Goal: Task Accomplishment & Management: Manage account settings

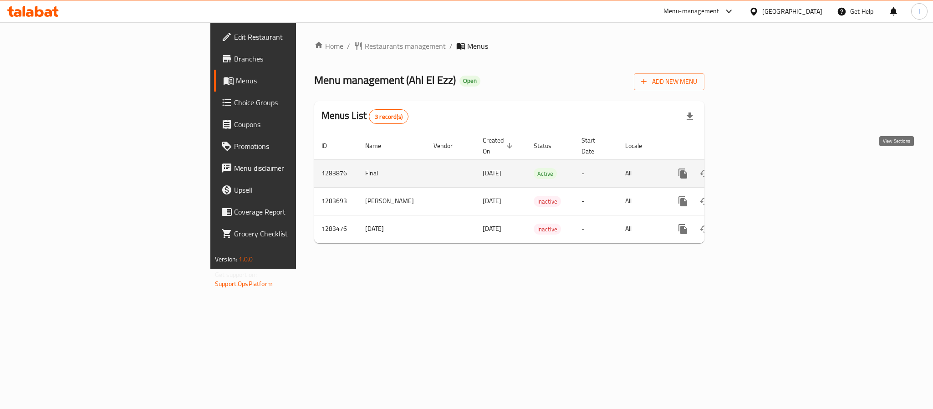
click at [759, 171] on link "enhanced table" at bounding box center [749, 174] width 22 height 22
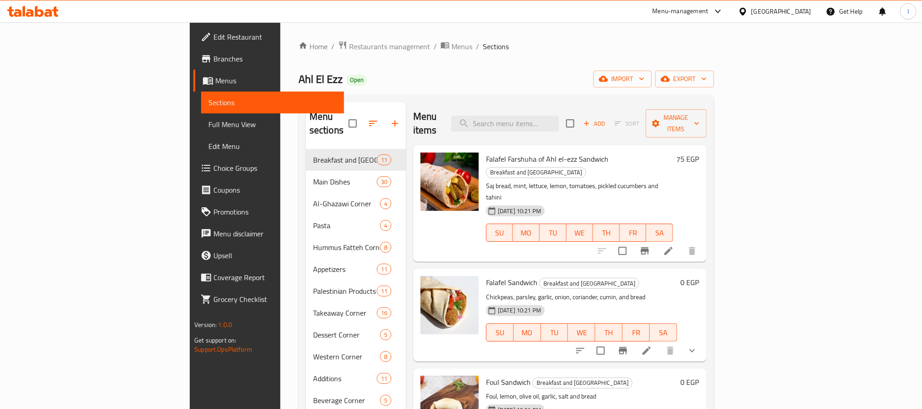
click at [461, 67] on div "Home / Restaurants management / Menus / Sections Ahl El Ezz Open import export …" at bounding box center [507, 280] width 416 height 478
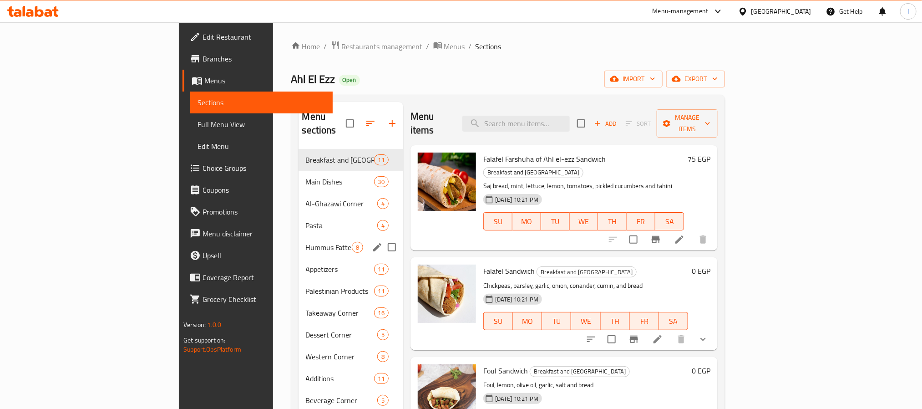
click at [299, 218] on div "Pasta 4" at bounding box center [351, 225] width 105 height 22
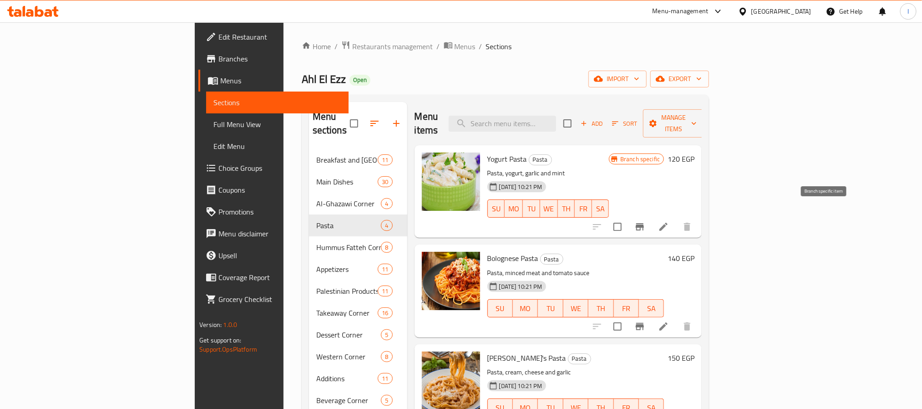
click at [644, 223] on icon "Branch-specific-item" at bounding box center [640, 226] width 8 height 7
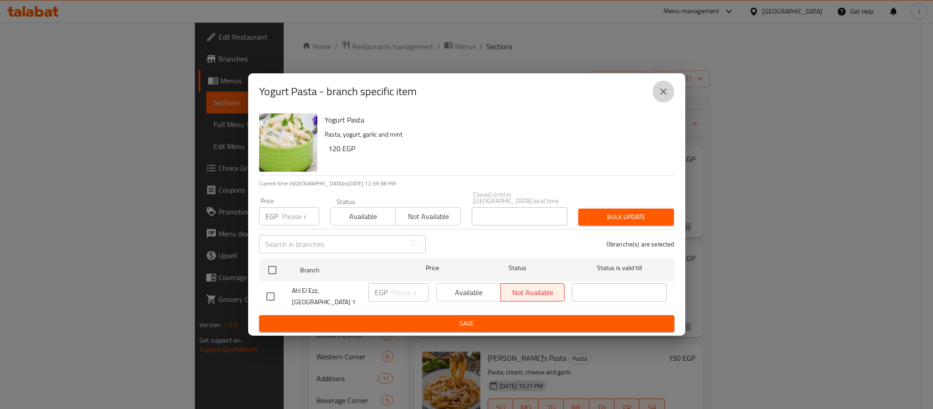
click at [664, 94] on icon "close" at bounding box center [663, 91] width 11 height 11
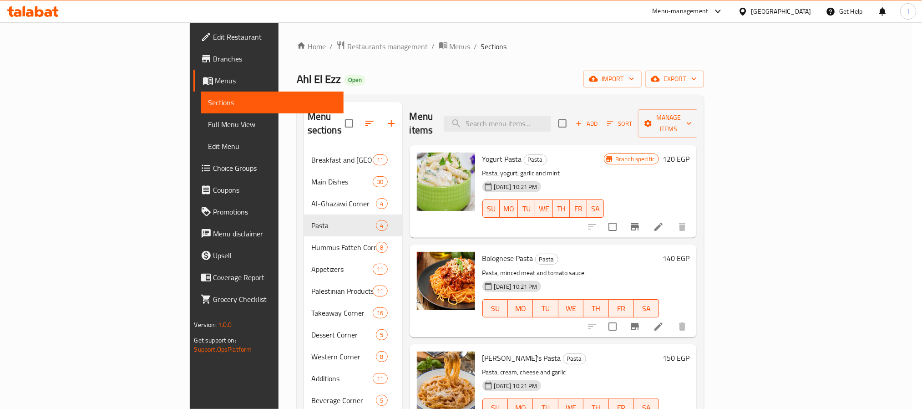
click at [672, 82] on div "Ahl El Ezz Open import export" at bounding box center [501, 79] width 408 height 17
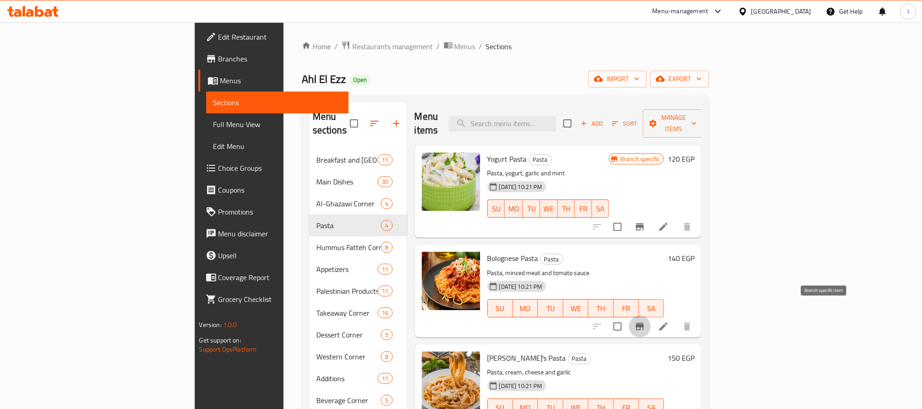
click at [644, 323] on icon "Branch-specific-item" at bounding box center [640, 326] width 8 height 7
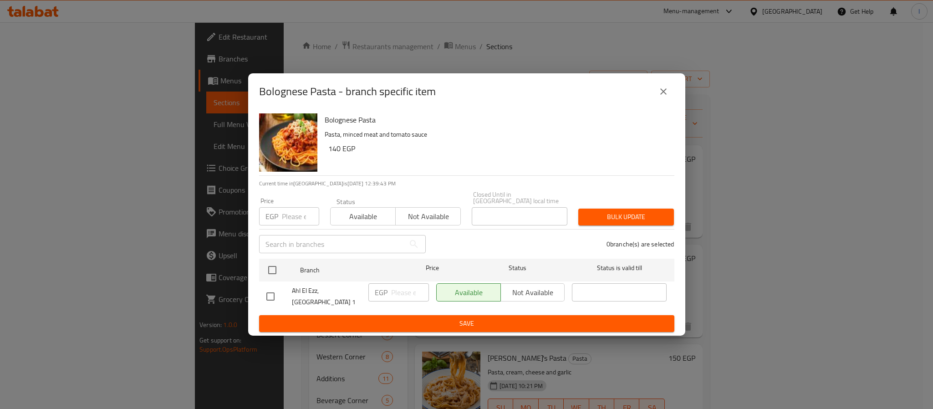
click at [658, 97] on icon "close" at bounding box center [663, 91] width 11 height 11
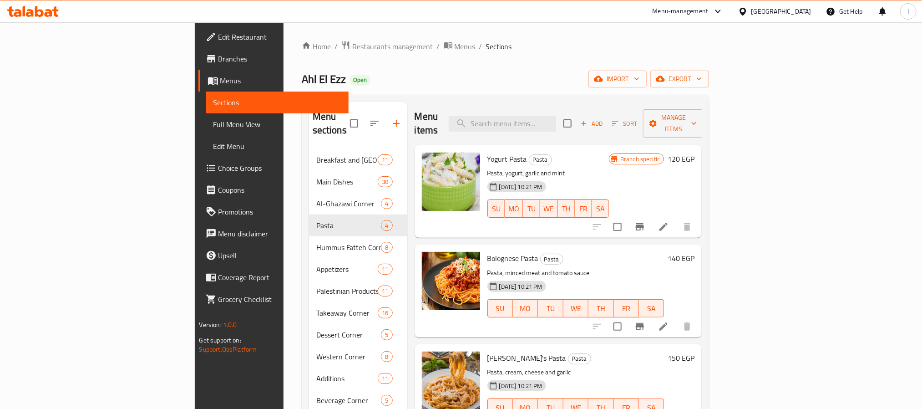
scroll to position [68, 0]
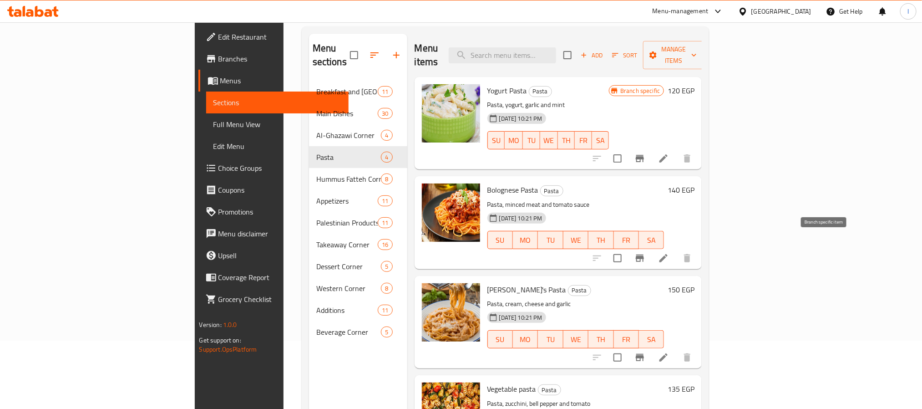
click at [646, 253] on icon "Branch-specific-item" at bounding box center [640, 258] width 11 height 11
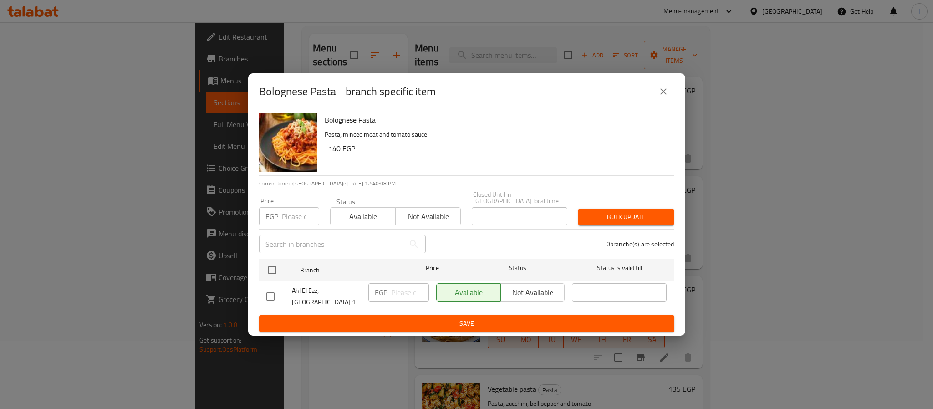
click at [366, 125] on h6 "Bolognese Pasta" at bounding box center [496, 119] width 342 height 13
copy h6 "Bolognese Pasta"
click at [269, 265] on input "checkbox" at bounding box center [272, 269] width 19 height 19
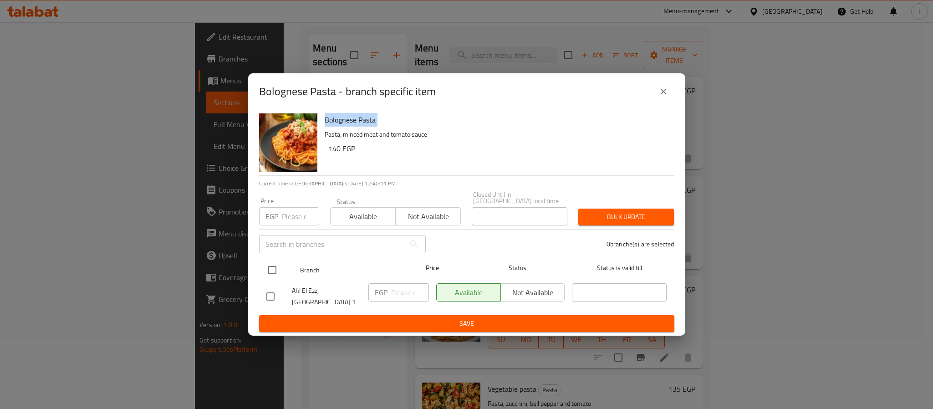
checkbox input "true"
click at [519, 295] on span "Not available" at bounding box center [532, 292] width 57 height 13
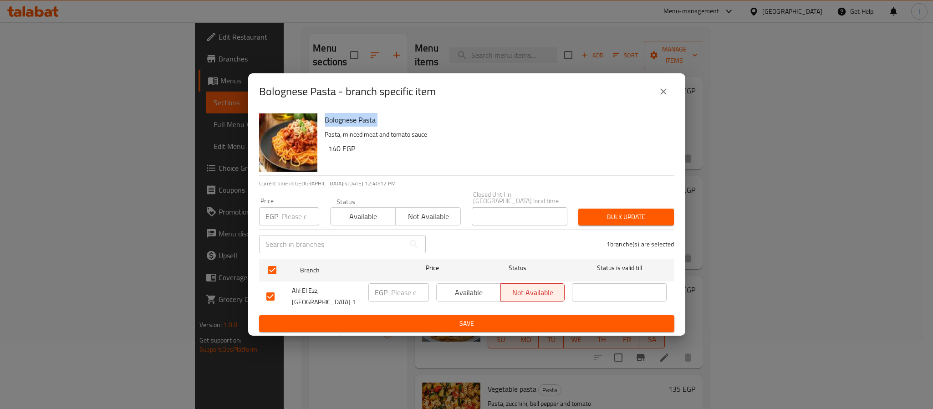
click at [525, 325] on button "Save" at bounding box center [466, 323] width 415 height 17
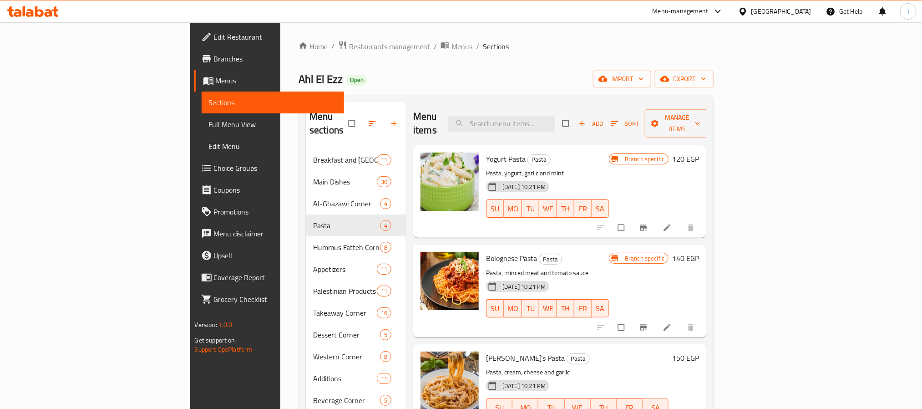
click at [441, 100] on div "Menu sections Breakfast and Sandwich Corner 11 Main Dishes 30 Al-Ghazawi Corner…" at bounding box center [506, 306] width 415 height 423
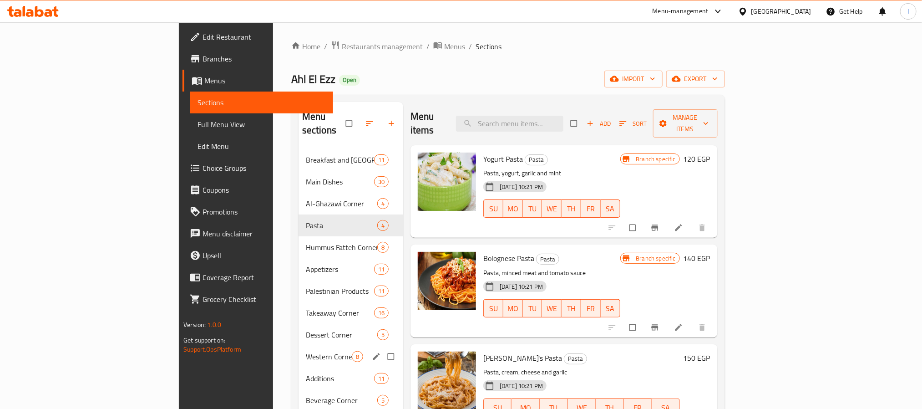
click at [299, 346] on div "Western Corner 8" at bounding box center [351, 357] width 105 height 22
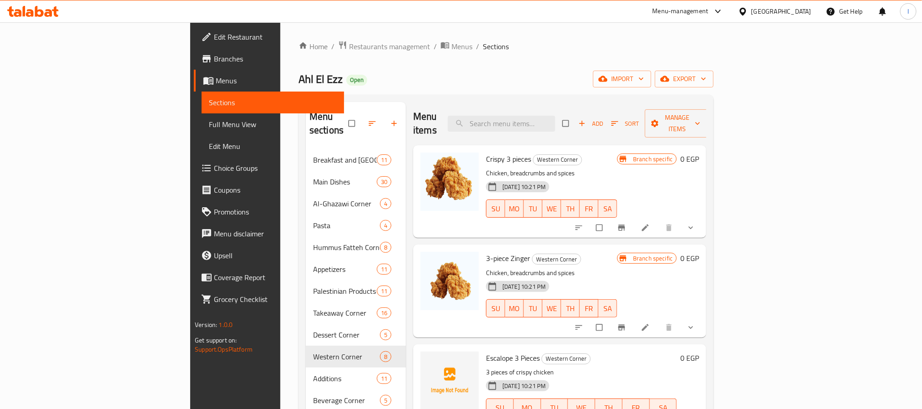
click at [432, 105] on div "Menu items Add Sort Manage items" at bounding box center [559, 123] width 293 height 43
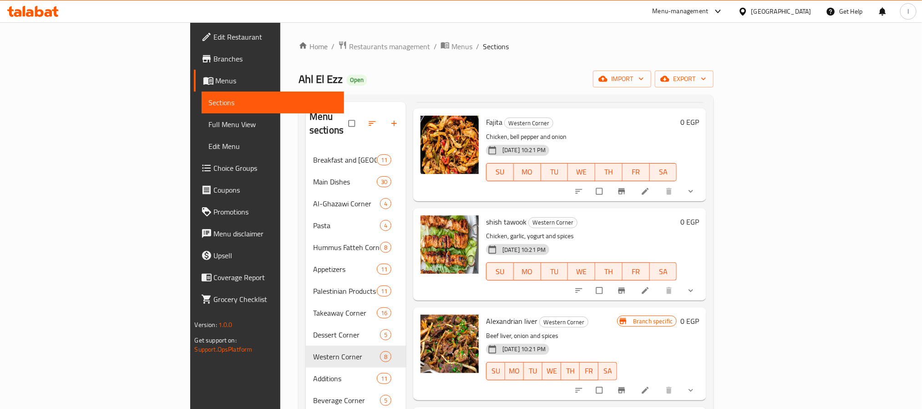
click at [671, 48] on ol "Home / Restaurants management / Menus / Sections" at bounding box center [506, 47] width 415 height 12
click at [630, 53] on div "Home / Restaurants management / Menus / Sections Ahl El Ezz Open import export …" at bounding box center [506, 280] width 415 height 478
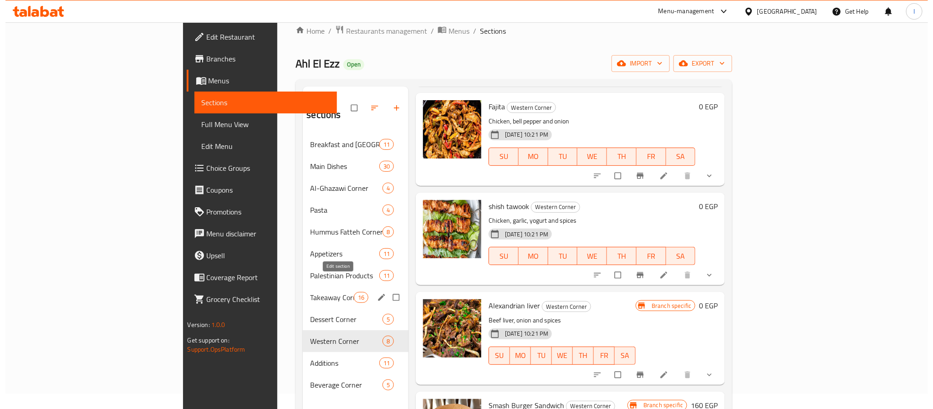
scroll to position [68, 0]
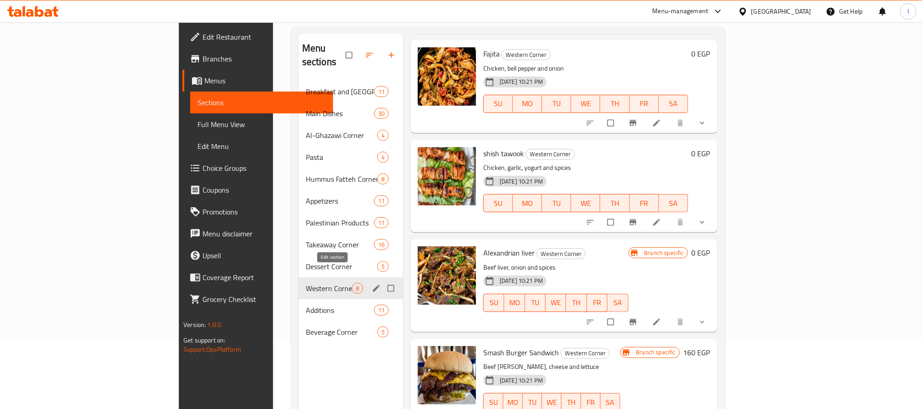
click at [373, 285] on icon "edit" at bounding box center [376, 288] width 7 height 7
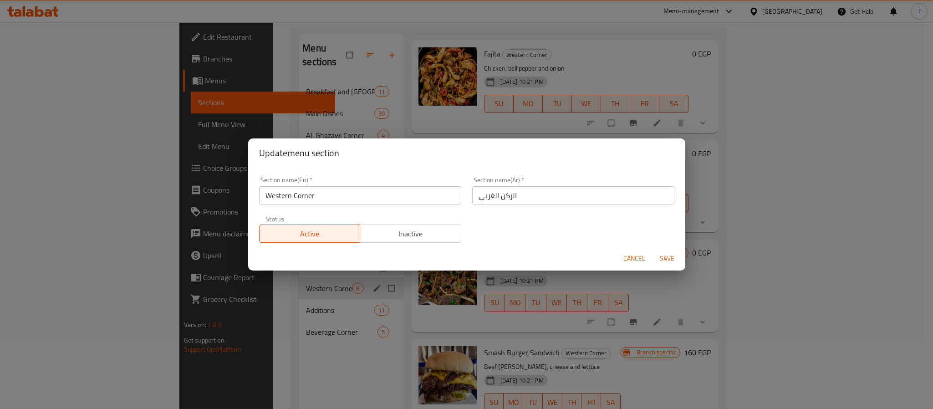
click at [385, 231] on span "Inactive" at bounding box center [411, 233] width 94 height 13
click at [668, 257] on span "Save" at bounding box center [667, 258] width 22 height 11
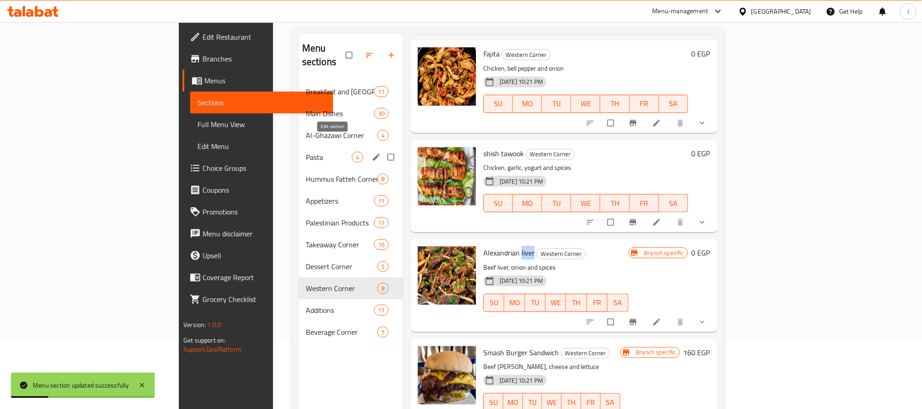
click at [372, 153] on icon "edit" at bounding box center [376, 157] width 9 height 9
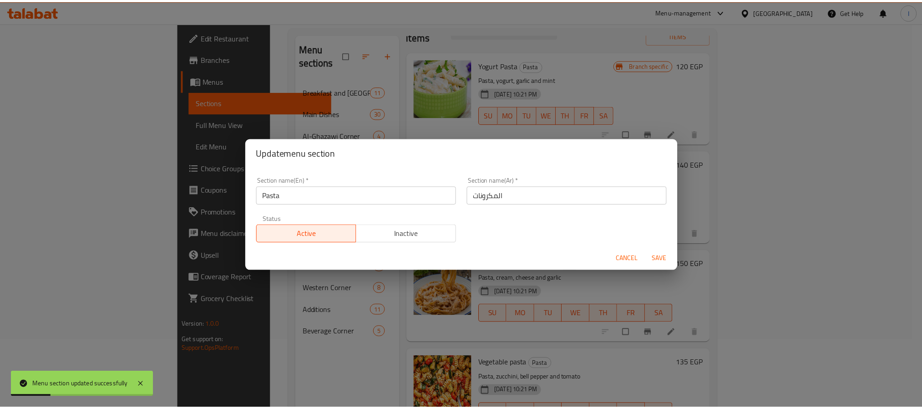
scroll to position [11, 0]
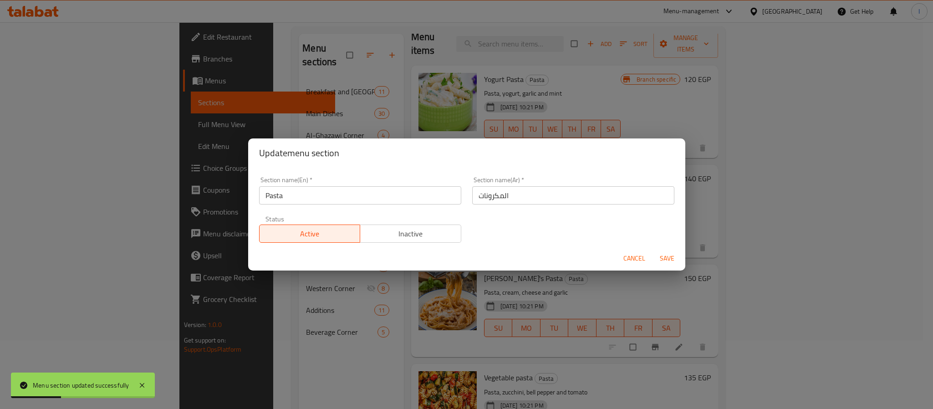
click at [403, 235] on span "Inactive" at bounding box center [411, 233] width 94 height 13
click at [667, 255] on span "Save" at bounding box center [667, 258] width 22 height 11
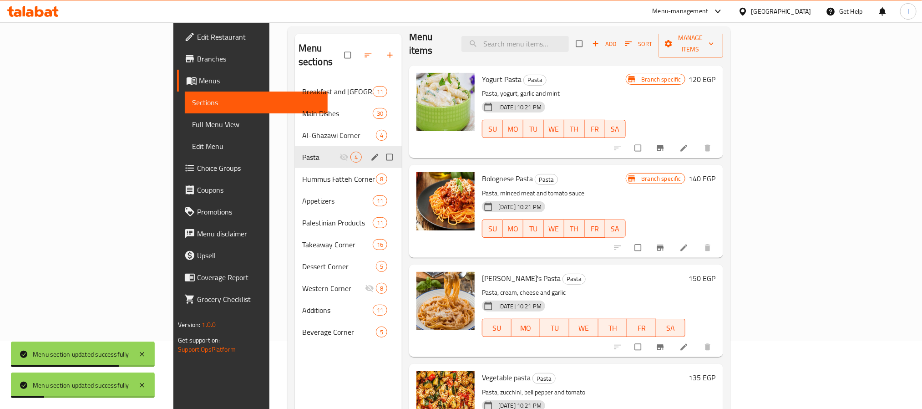
click at [308, 360] on div "Menu sections Breakfast and Sandwich Corner 11 Main Dishes 30 Al-Ghazawi Corner…" at bounding box center [348, 238] width 107 height 409
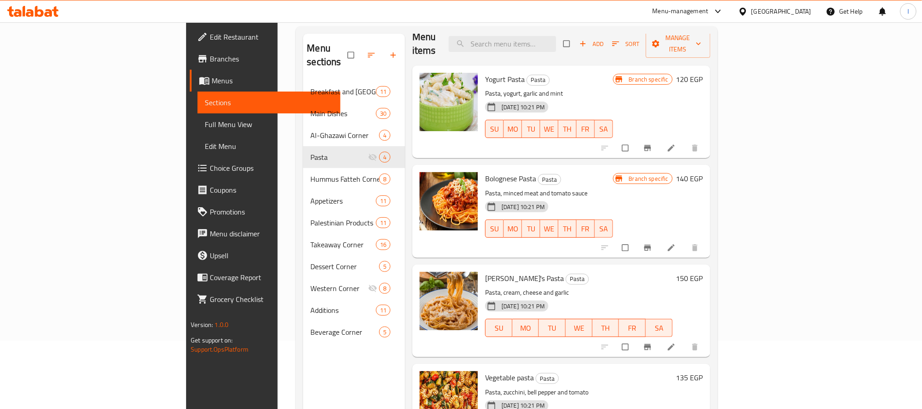
click at [303, 344] on div "Menu sections Breakfast and Sandwich Corner 11 Main Dishes 30 Al-Ghazawi Corner…" at bounding box center [354, 238] width 102 height 409
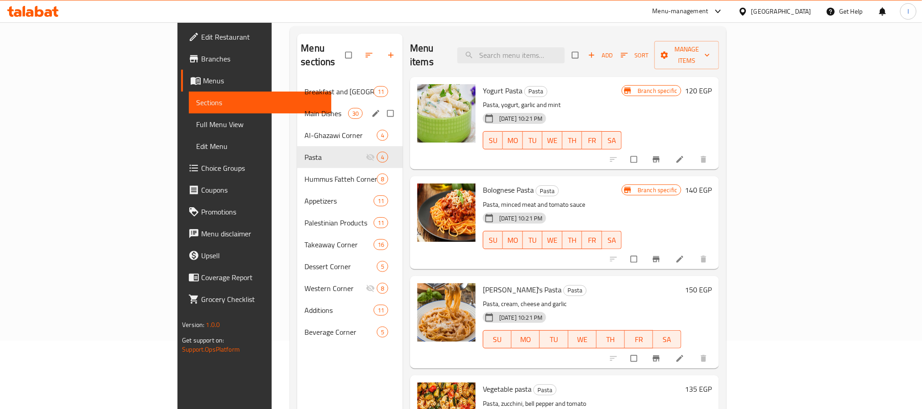
scroll to position [0, 0]
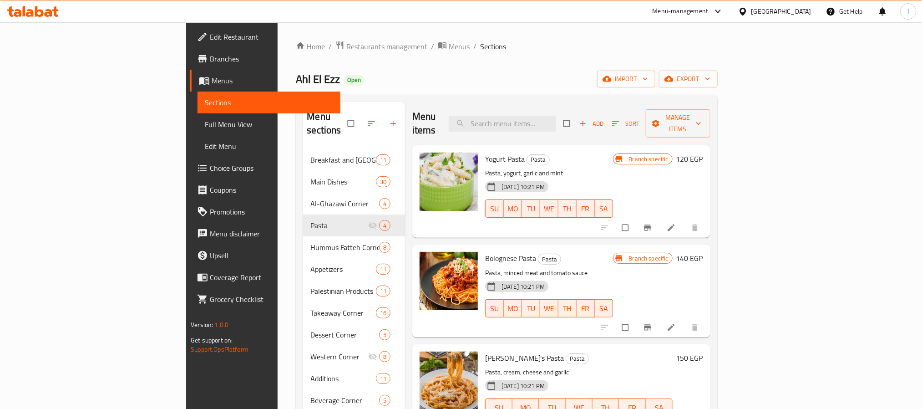
click at [298, 79] on div "Ahl El Ezz Open import export" at bounding box center [507, 79] width 422 height 17
click at [346, 46] on span "Restaurants management" at bounding box center [386, 46] width 81 height 11
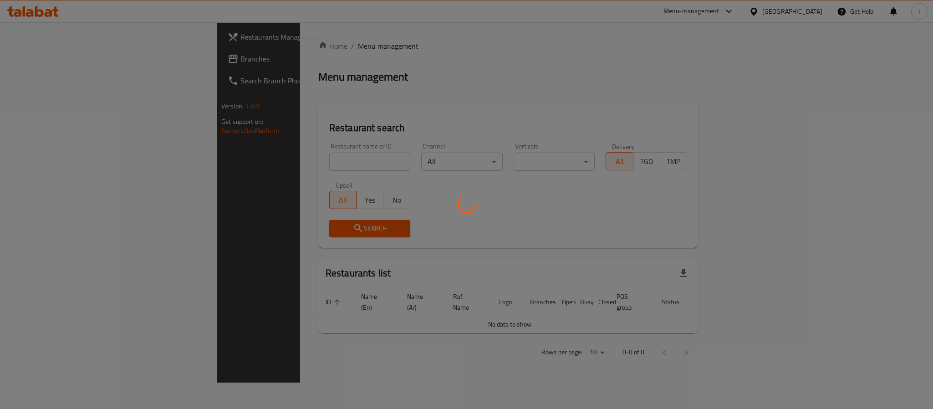
click at [392, 72] on div at bounding box center [466, 204] width 933 height 409
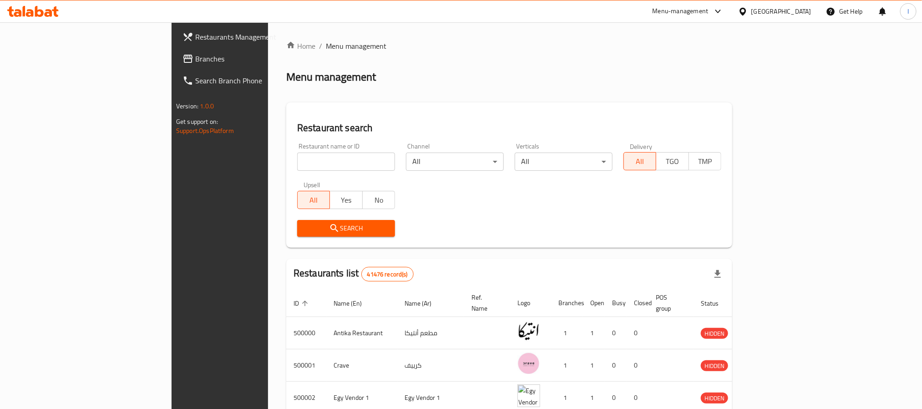
click at [195, 56] on span "Branches" at bounding box center [256, 58] width 123 height 11
